Goal: Book appointment/travel/reservation

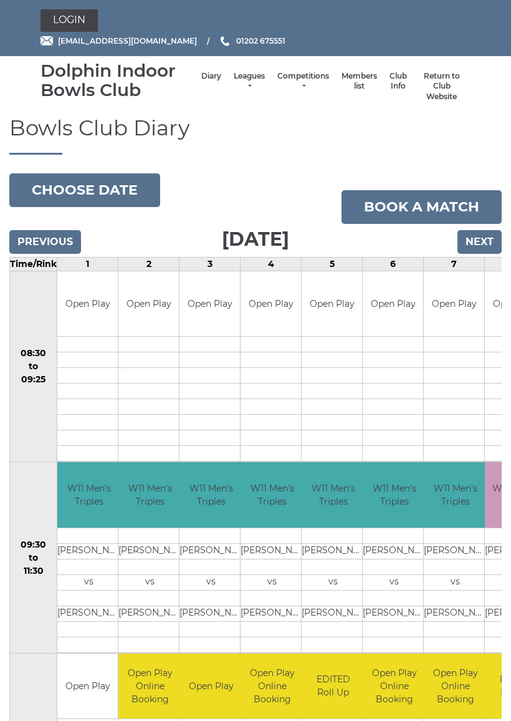
click at [117, 190] on button "Choose date" at bounding box center [84, 190] width 151 height 34
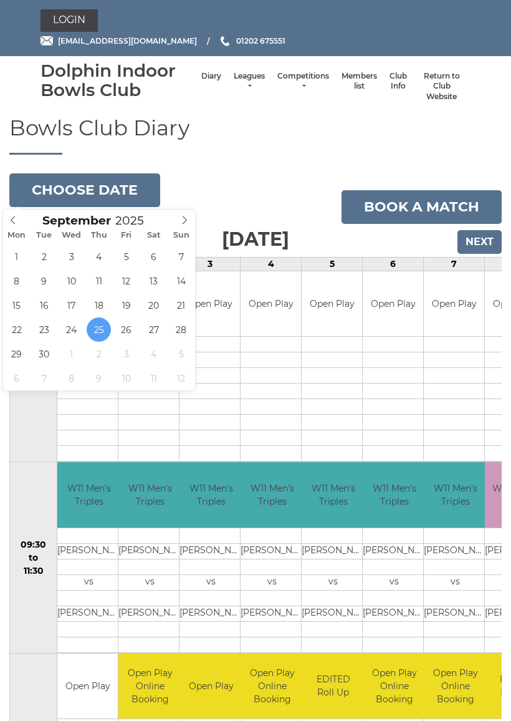
type input "2025-09-30"
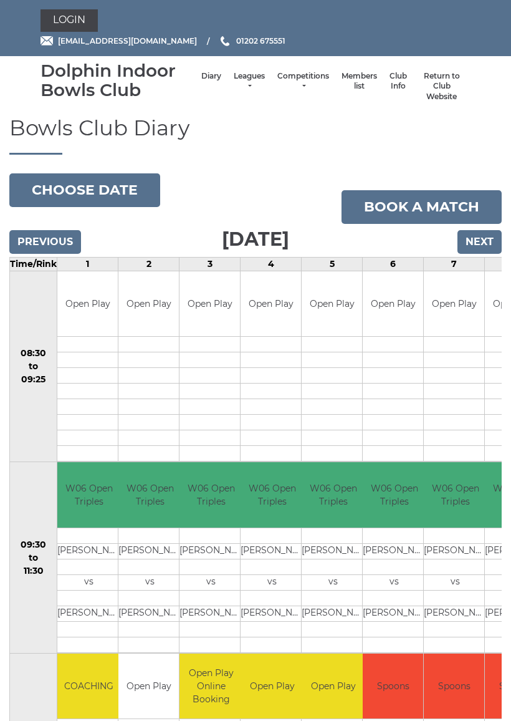
click at [102, 185] on button "Choose date" at bounding box center [84, 190] width 151 height 34
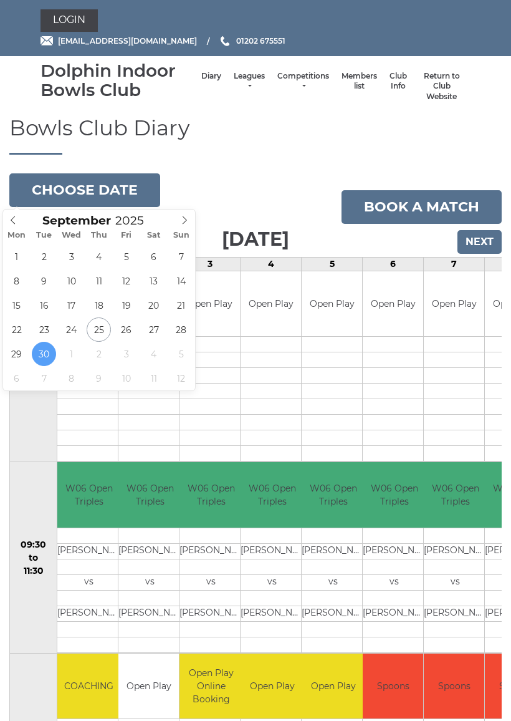
click at [191, 213] on span at bounding box center [185, 217] width 21 height 17
type input "2025-10-01"
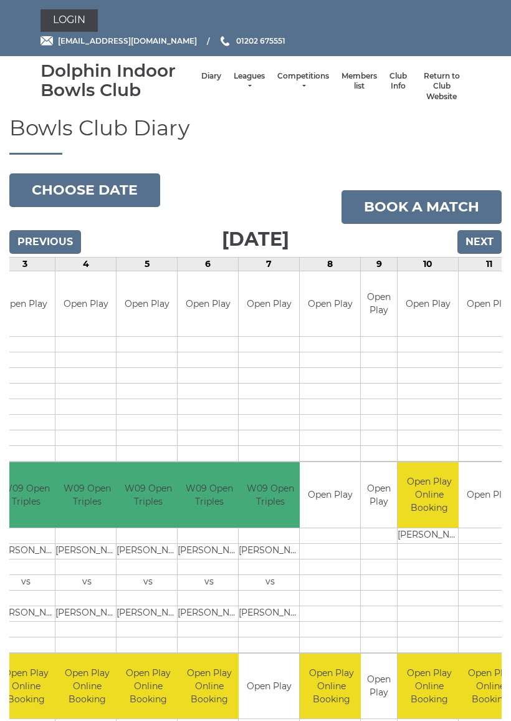
click at [97, 183] on button "Choose date" at bounding box center [84, 190] width 151 height 34
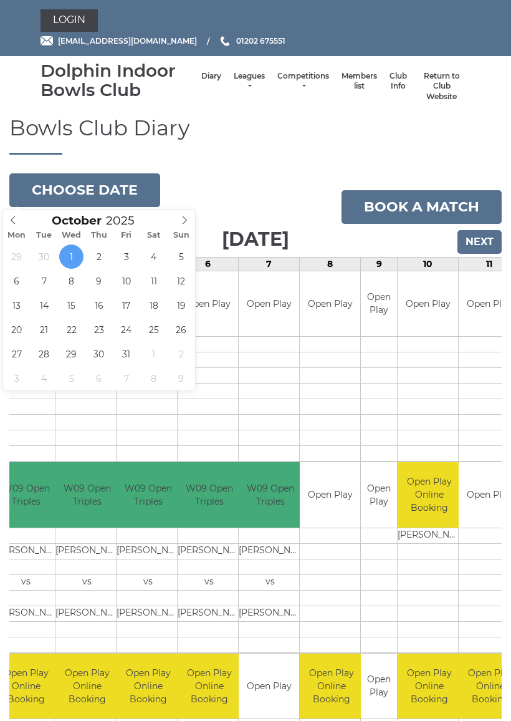
click at [16, 218] on icon at bounding box center [13, 220] width 9 height 9
type input "[DATE]"
